Goal: Information Seeking & Learning: Learn about a topic

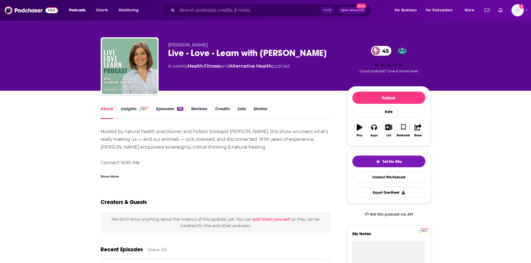
click at [164, 110] on link "Episodes 132" at bounding box center [169, 112] width 27 height 13
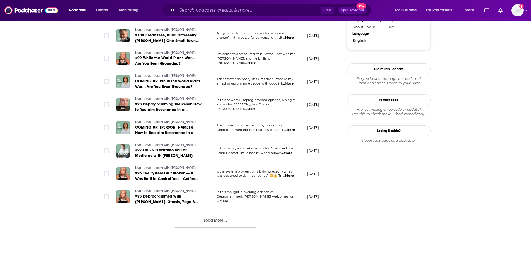
scroll to position [530, 0]
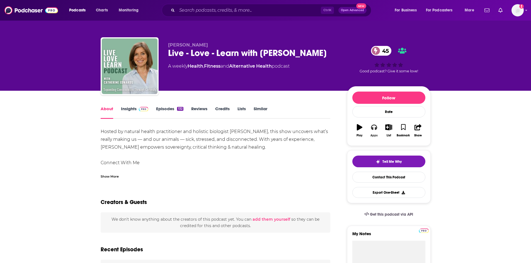
click at [374, 129] on icon "button" at bounding box center [374, 127] width 6 height 6
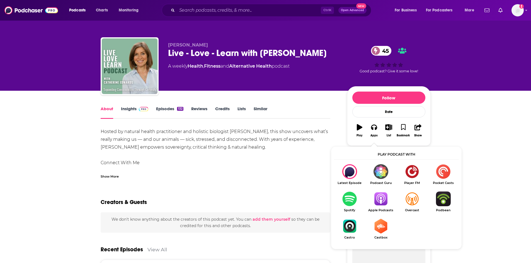
click at [381, 199] on img "Show Listen On dropdown" at bounding box center [380, 199] width 31 height 15
